Goal: Task Accomplishment & Management: Manage account settings

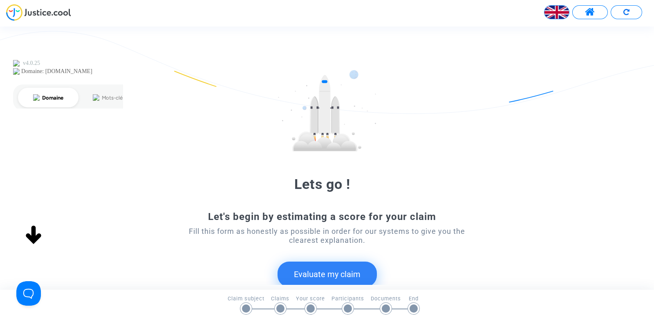
click at [589, 13] on span at bounding box center [590, 12] width 10 height 11
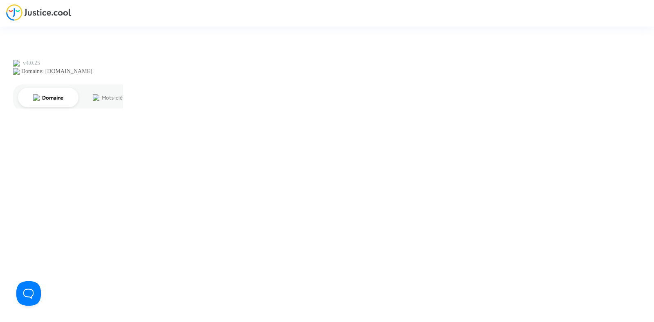
type input "[PERSON_NAME][EMAIL_ADDRESS][DOMAIN_NAME]"
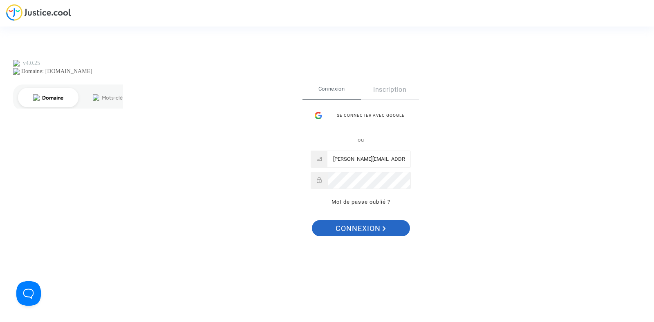
click at [352, 228] on span "Connexion" at bounding box center [361, 228] width 50 height 17
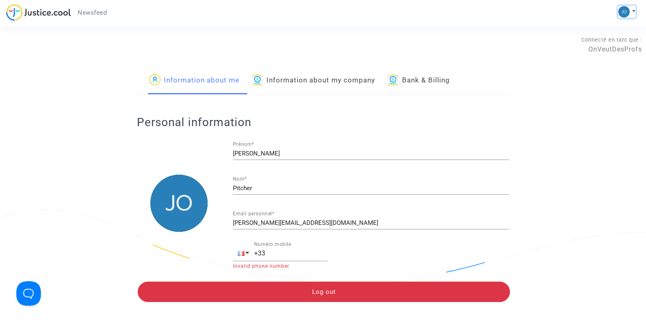
click at [632, 11] on button at bounding box center [627, 12] width 18 height 12
click at [589, 39] on link "Switch account" at bounding box center [601, 42] width 70 height 13
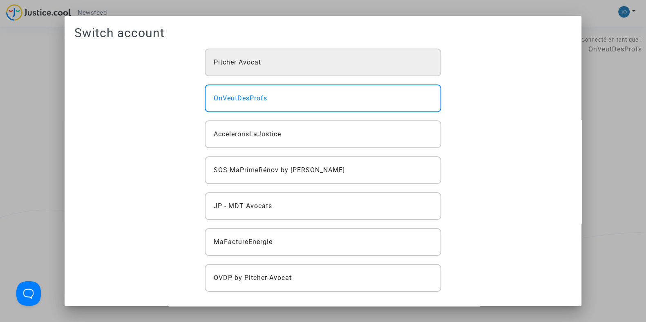
click at [248, 64] on span "Pitcher Avocat" at bounding box center [237, 63] width 47 height 10
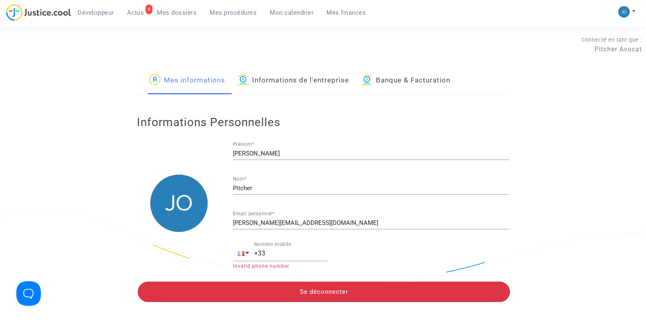
click at [184, 13] on span "Mes dossiers" at bounding box center [177, 12] width 40 height 7
